Goal: Navigation & Orientation: Find specific page/section

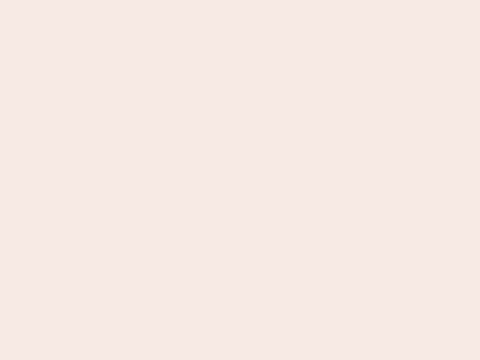
click at [240, 180] on nb-app "Almost there Thank you for registering for Newbook. Your account is under revie…" at bounding box center [240, 180] width 480 height 360
click at [240, 0] on nb-app "Almost there Thank you for registering for Newbook. Your account is under revie…" at bounding box center [240, 180] width 480 height 360
click at [256, 0] on nb-app "Almost there Thank you for registering for Newbook. Your account is under revie…" at bounding box center [240, 180] width 480 height 360
click at [240, 180] on nb-app "Almost there Thank you for registering for Newbook. Your account is under revie…" at bounding box center [240, 180] width 480 height 360
click at [240, 0] on nb-app "Almost there Thank you for registering for Newbook. Your account is under revie…" at bounding box center [240, 180] width 480 height 360
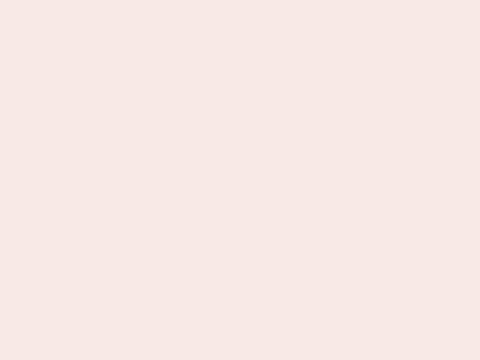
click at [168, 0] on nb-app "Almost there Thank you for registering for Newbook. Your account is under revie…" at bounding box center [240, 180] width 480 height 360
click at [240, 180] on nb-app "Almost there Thank you for registering for Newbook. Your account is under revie…" at bounding box center [240, 180] width 480 height 360
click at [240, 0] on nb-app "Almost there Thank you for registering for Newbook. Your account is under revie…" at bounding box center [240, 180] width 480 height 360
click at [168, 0] on nb-app "Almost there Thank you for registering for Newbook. Your account is under revie…" at bounding box center [240, 180] width 480 height 360
click at [240, 180] on nb-app "Almost there Thank you for registering for Newbook. Your account is under revie…" at bounding box center [240, 180] width 480 height 360
